Goal: Obtain resource: Obtain resource

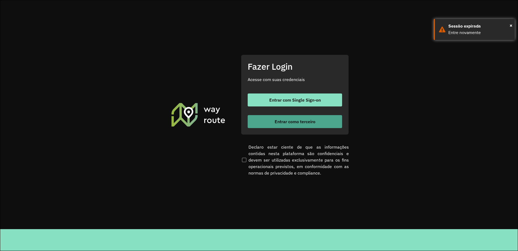
click at [290, 124] on span "Entrar como terceiro" at bounding box center [295, 121] width 41 height 4
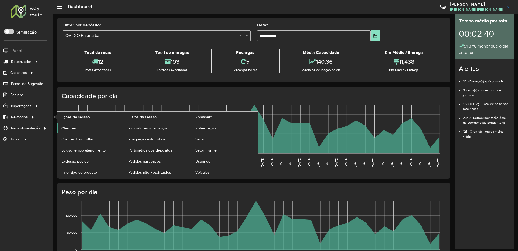
click at [80, 126] on link "Clientes" at bounding box center [90, 127] width 67 height 11
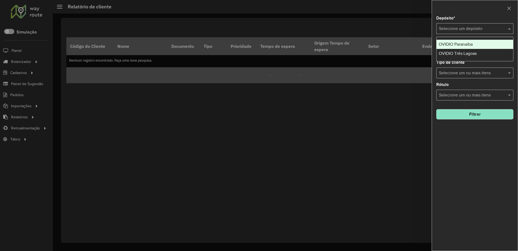
click at [461, 26] on input "text" at bounding box center [469, 29] width 61 height 6
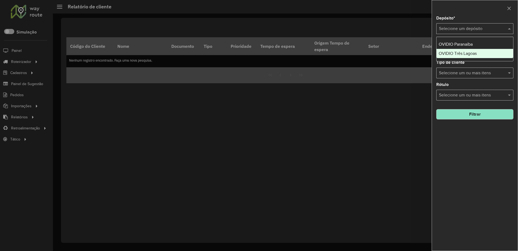
click at [452, 50] on div "OVIDIO Três Lagoas" at bounding box center [475, 53] width 77 height 9
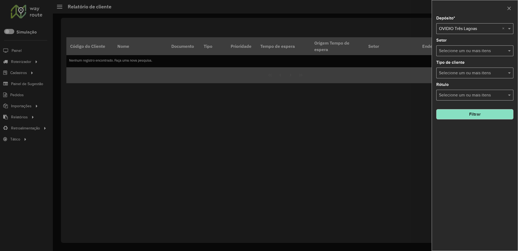
click at [468, 117] on button "Filtrar" at bounding box center [474, 114] width 77 height 10
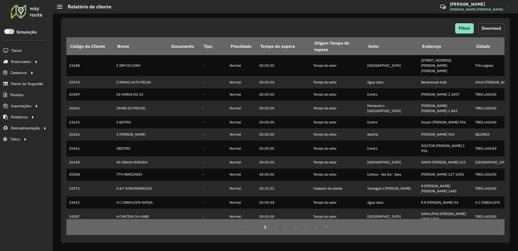
click at [495, 28] on span "Download" at bounding box center [491, 28] width 19 height 5
click at [490, 28] on span "Download" at bounding box center [491, 28] width 19 height 5
